Goal: Navigation & Orientation: Understand site structure

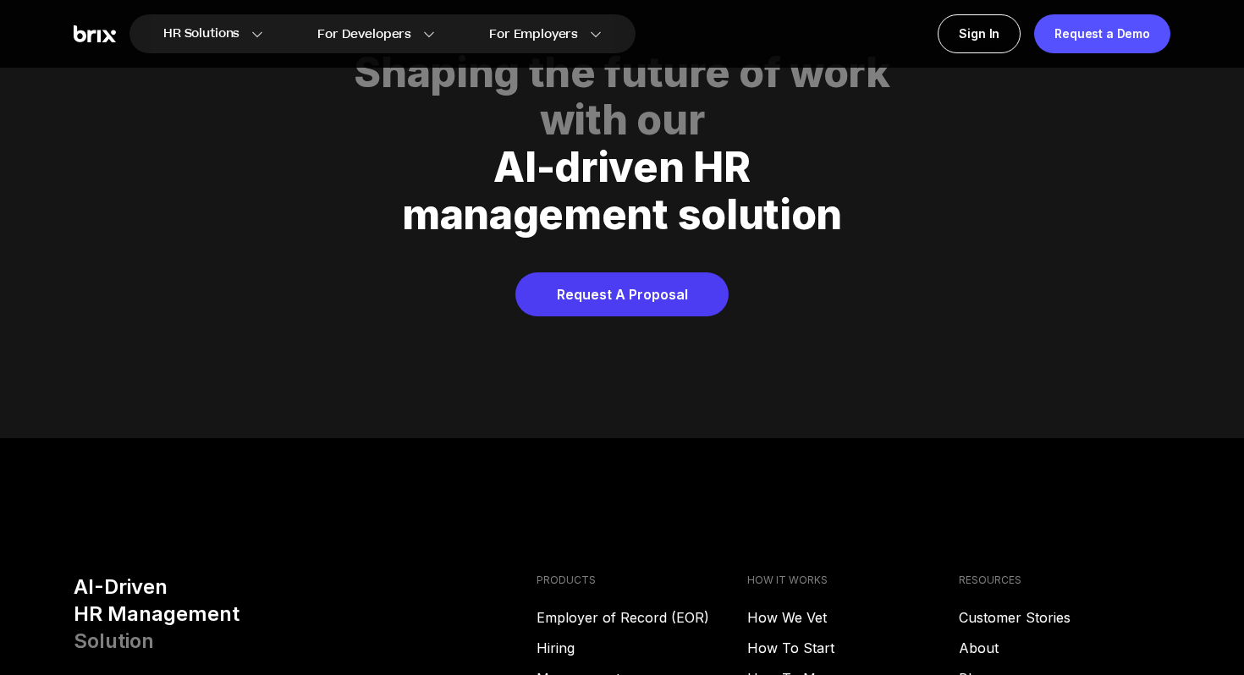
scroll to position [8641, 0]
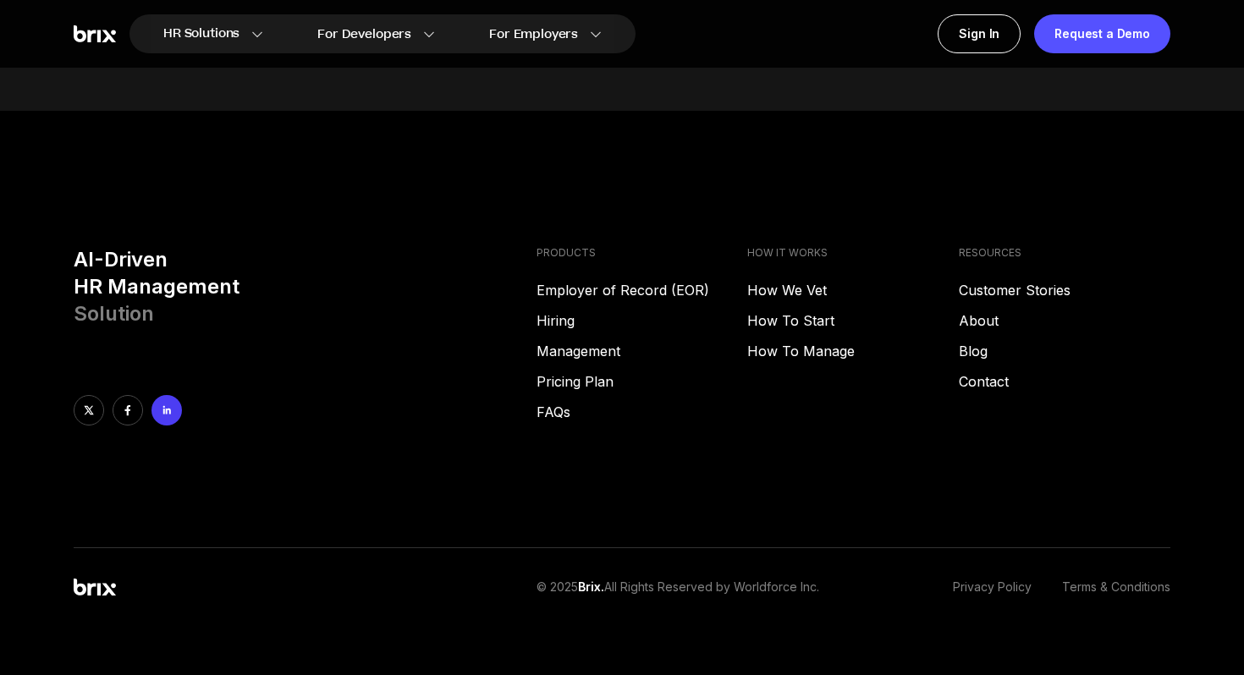
click at [167, 395] on link at bounding box center [166, 410] width 30 height 30
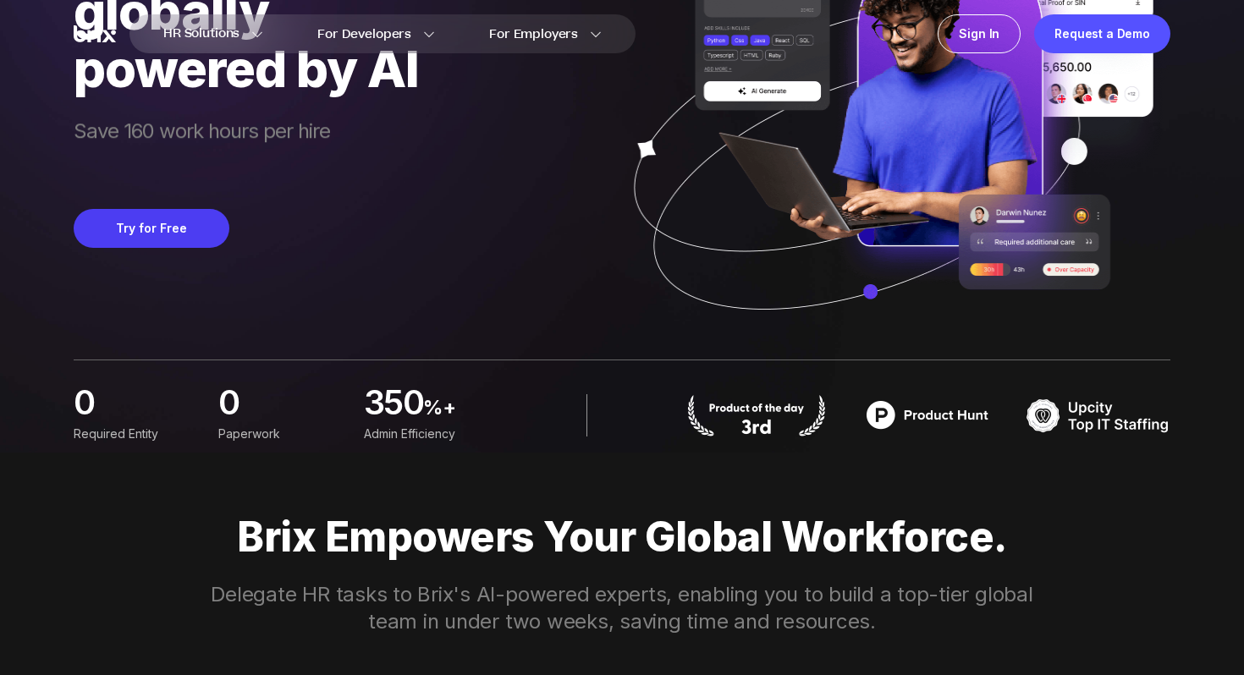
scroll to position [0, 0]
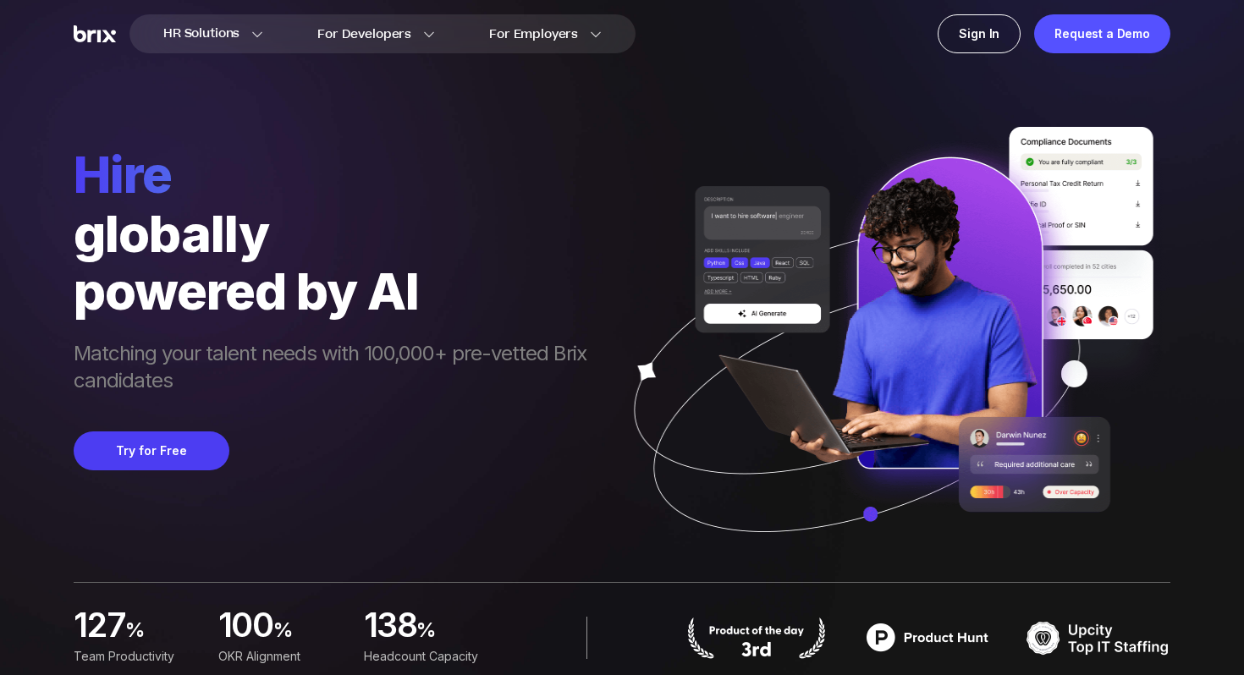
click at [332, 160] on span "hire" at bounding box center [339, 174] width 530 height 61
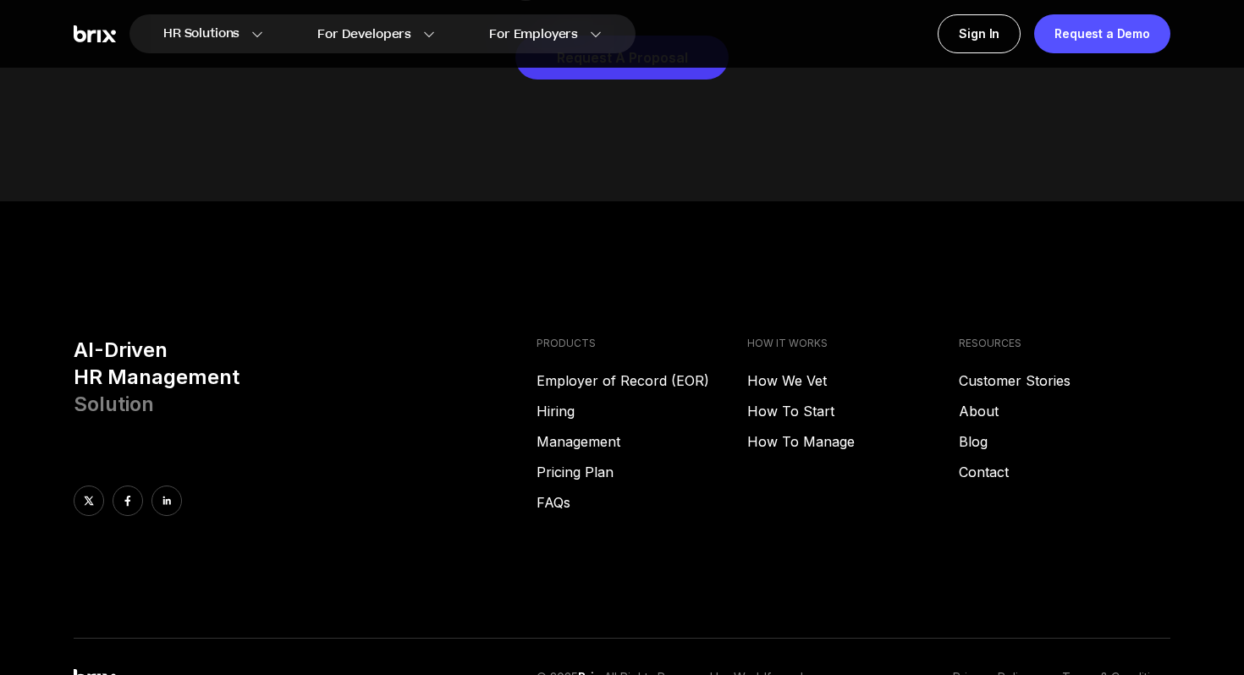
scroll to position [8641, 0]
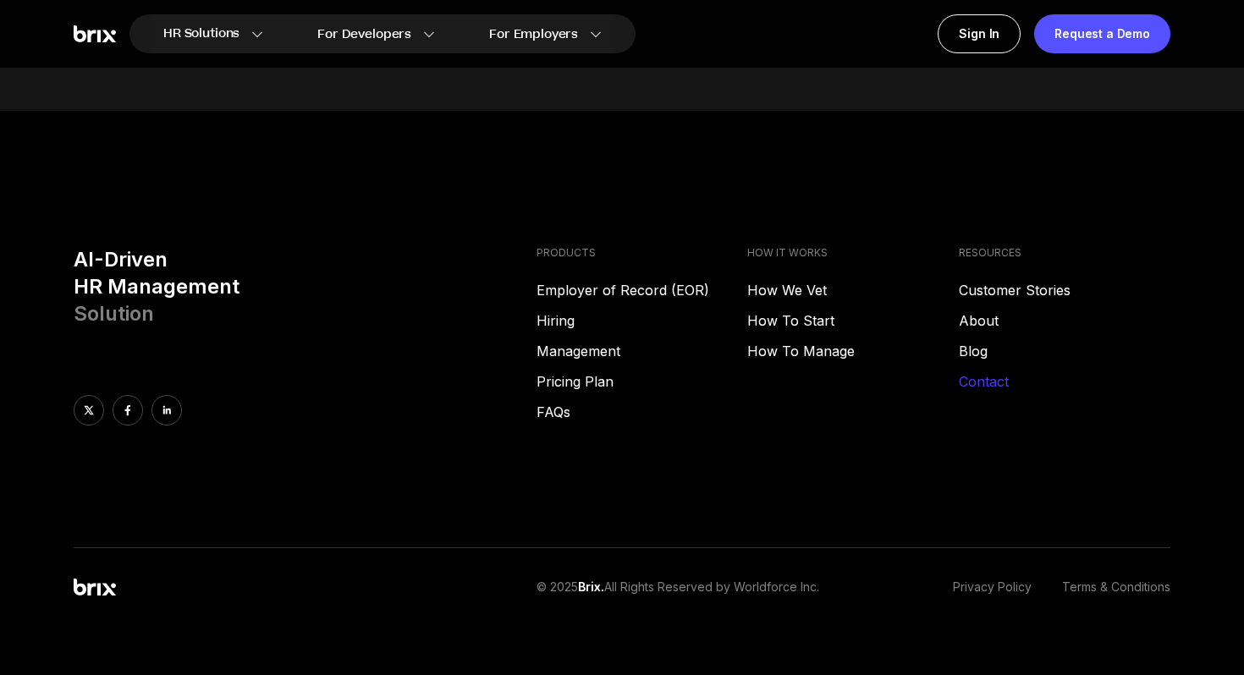
click at [997, 372] on link "Contact" at bounding box center [1065, 382] width 212 height 20
click at [983, 311] on link "About" at bounding box center [1065, 321] width 212 height 20
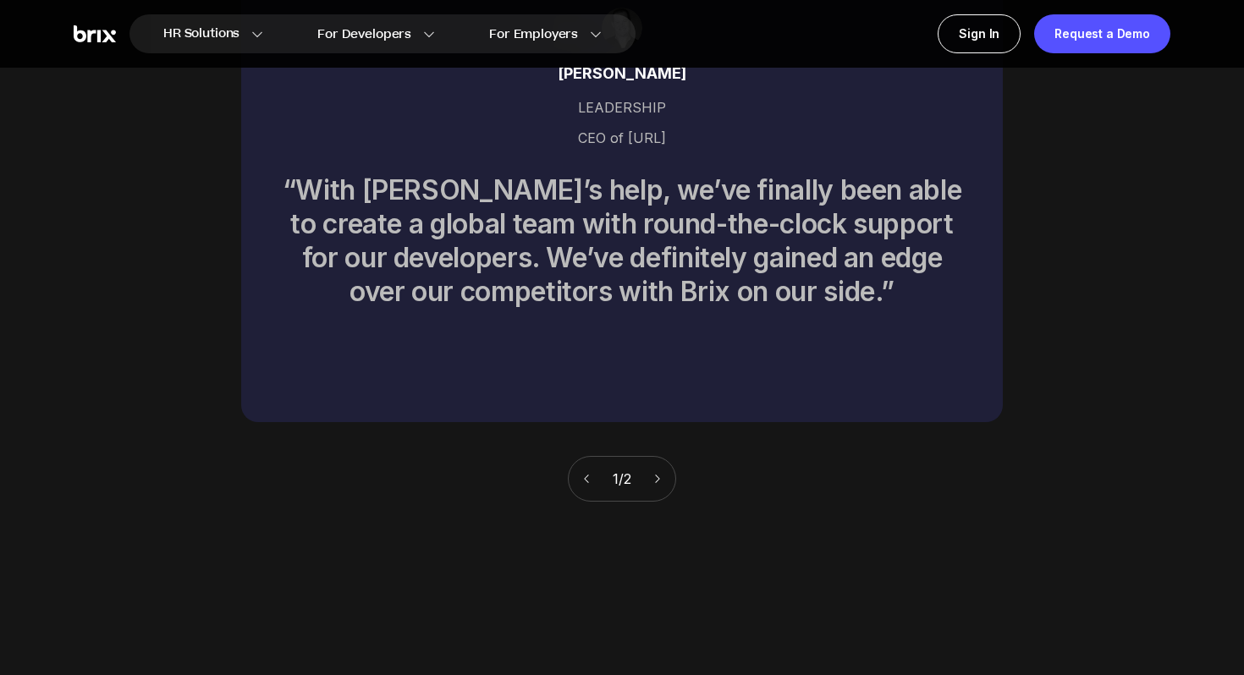
scroll to position [7476, 0]
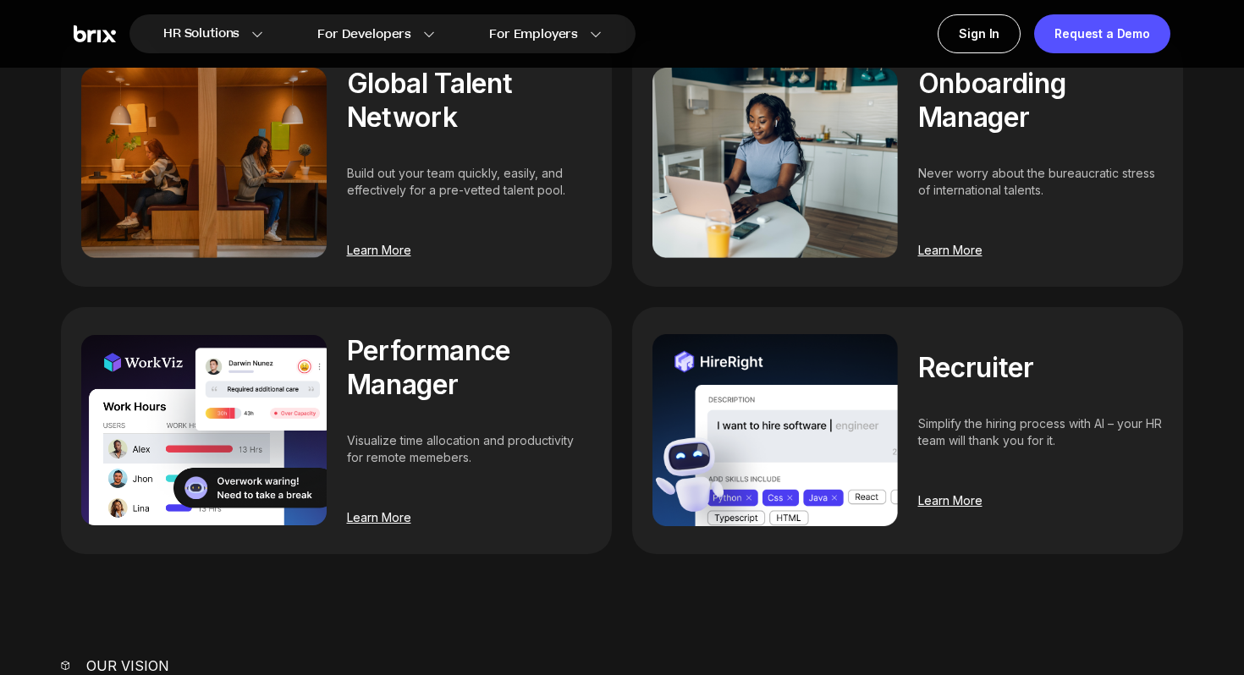
scroll to position [1230, 0]
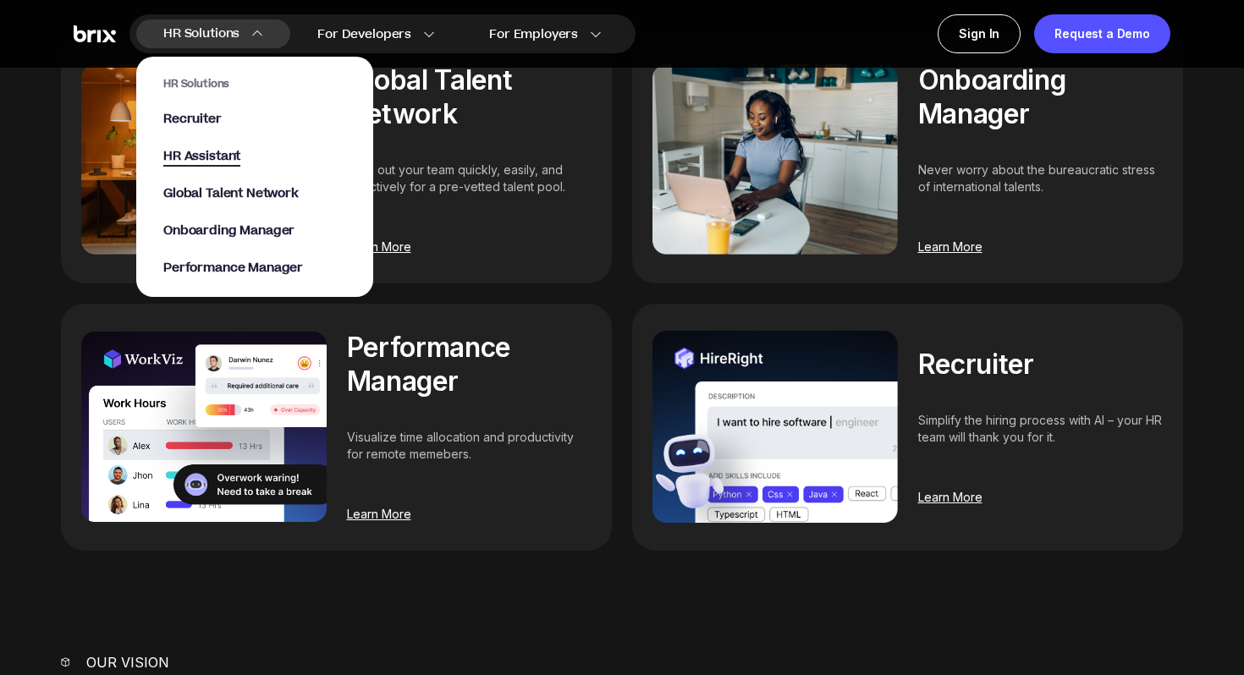
click at [216, 160] on span "HR Assistant" at bounding box center [201, 156] width 77 height 19
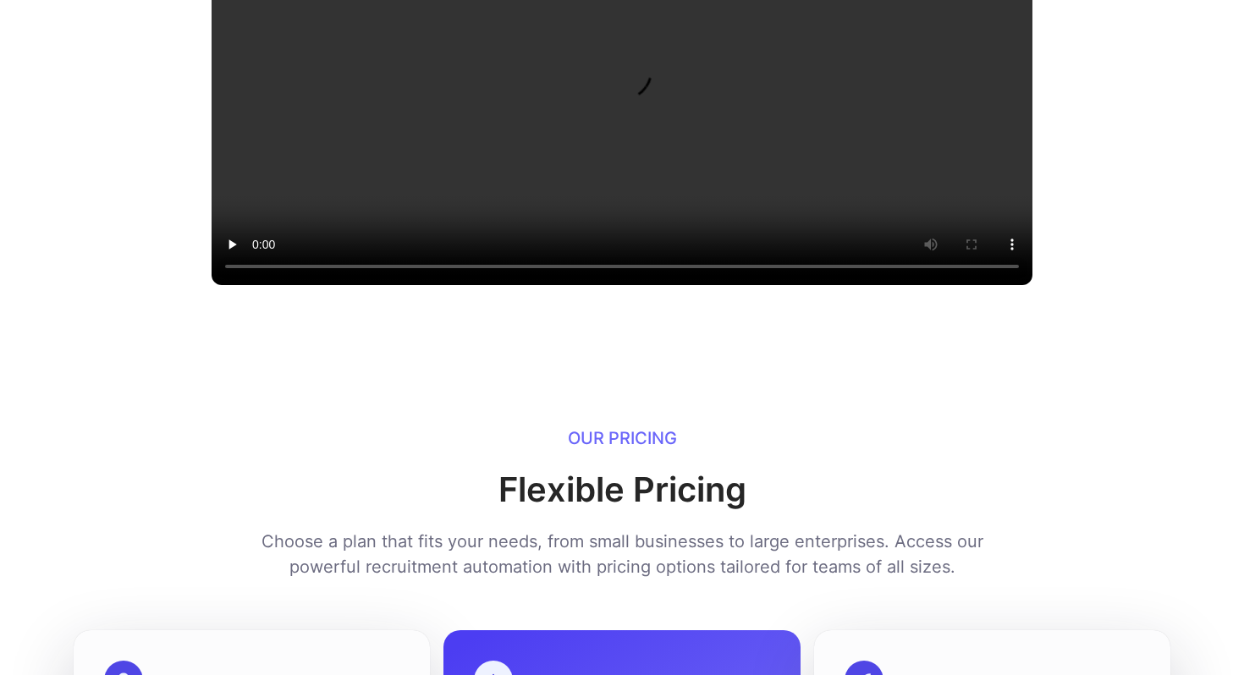
scroll to position [1955, 0]
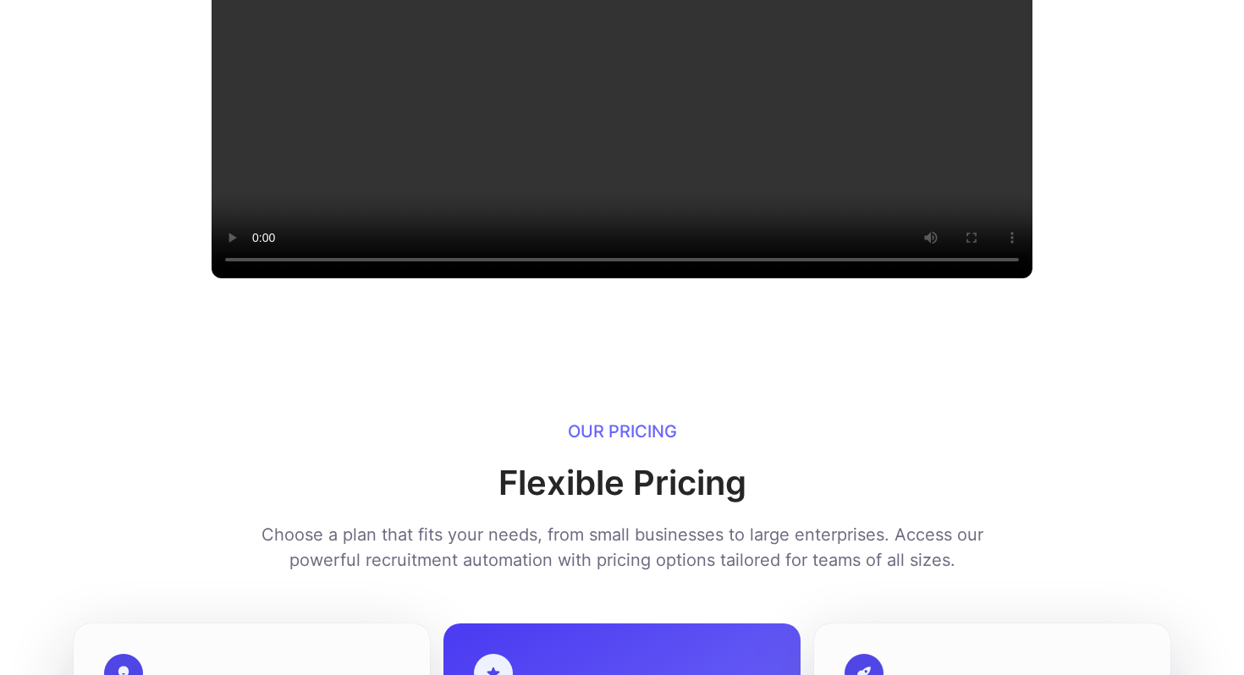
click at [129, 102] on div "How it Works Our Story FAQ Connect on LinkedIn Request a Demo A Chrome extensio…" at bounding box center [622, 660] width 1244 height 5230
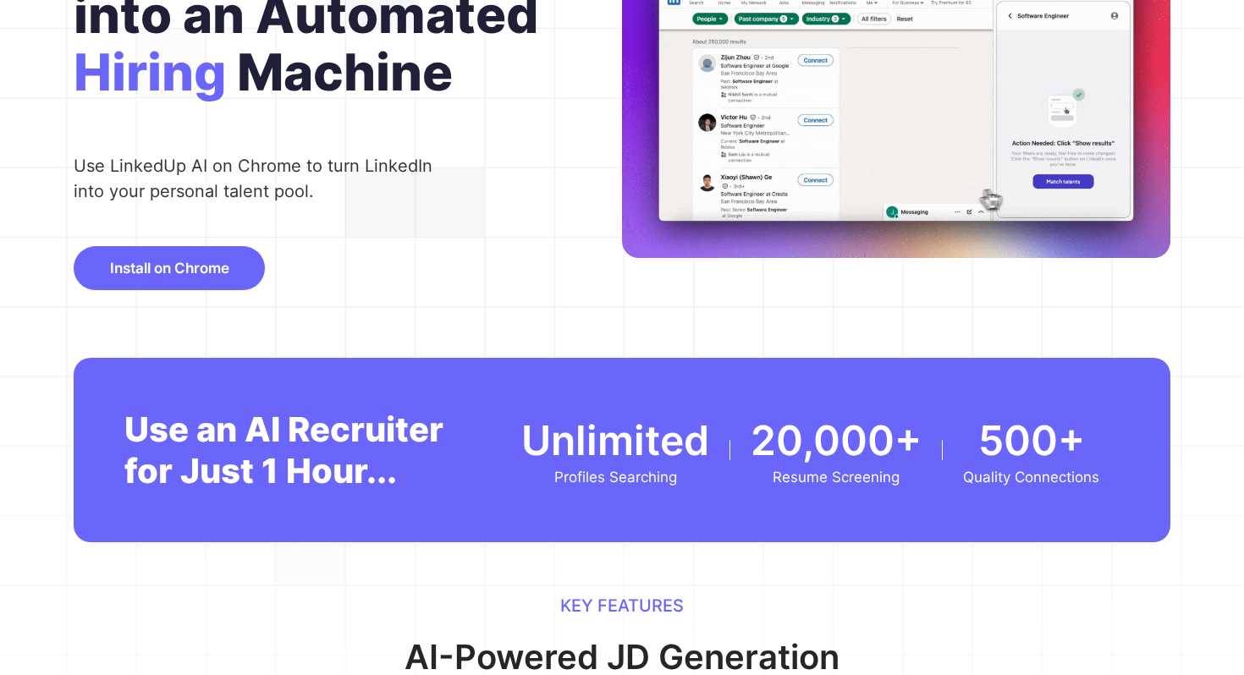
scroll to position [0, 0]
